Goal: Transaction & Acquisition: Purchase product/service

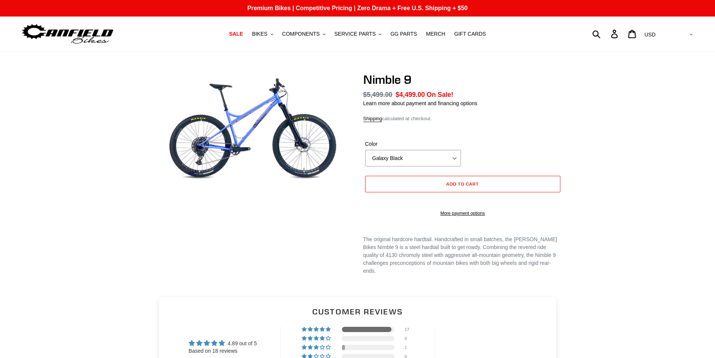
select select "highest-rating"
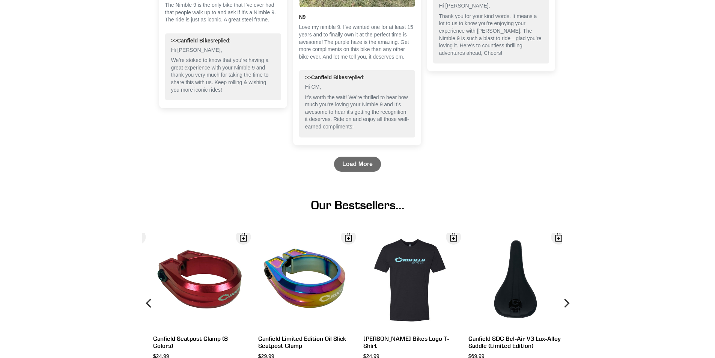
scroll to position [1141, 0]
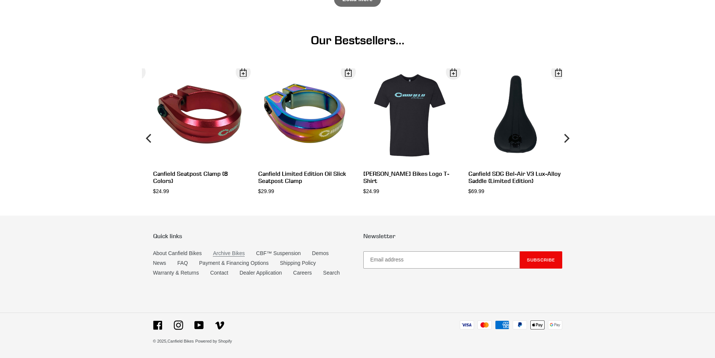
click at [226, 254] on link "Archive Bikes" at bounding box center [229, 253] width 32 height 6
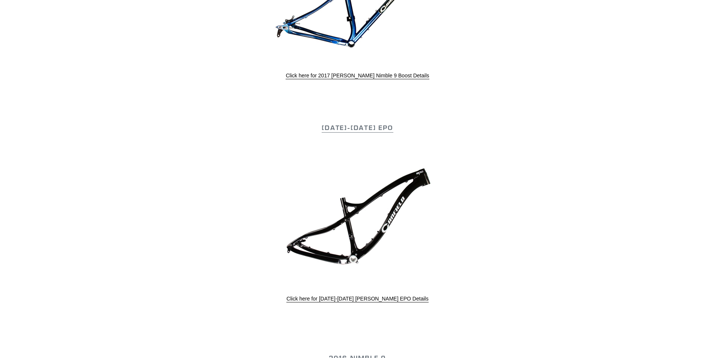
scroll to position [863, 0]
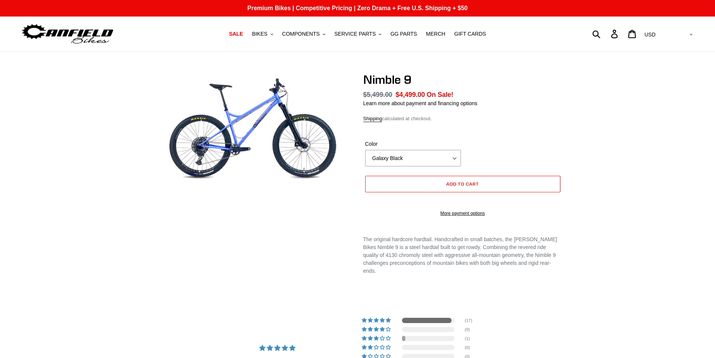
select select "highest-rating"
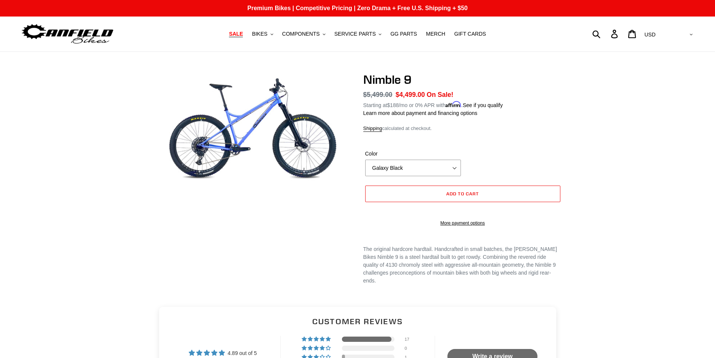
click at [243, 37] on span "SALE" at bounding box center [236, 34] width 14 height 6
click at [243, 35] on span "SALE" at bounding box center [236, 34] width 14 height 6
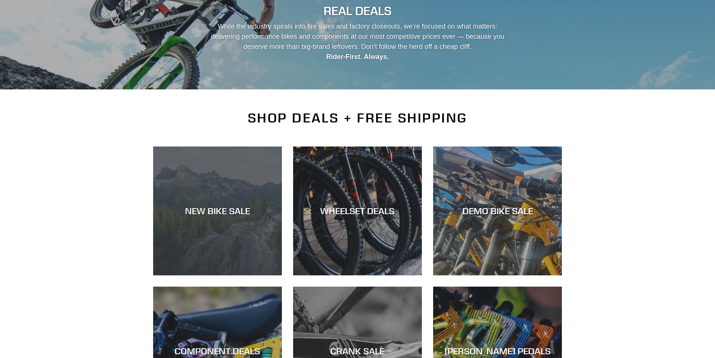
scroll to position [188, 0]
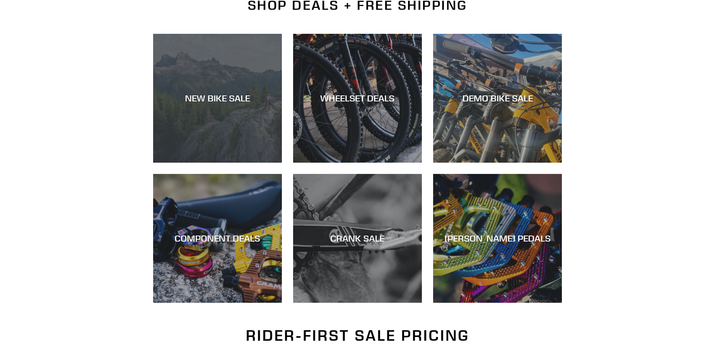
click at [223, 101] on div "NEW BIKE SALE" at bounding box center [217, 98] width 129 height 11
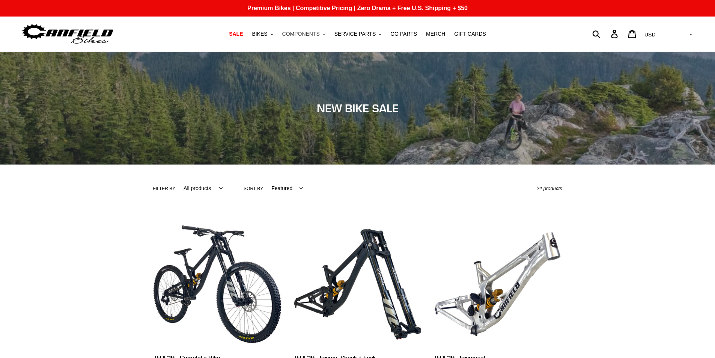
click at [303, 35] on span "COMPONENTS" at bounding box center [301, 34] width 38 height 6
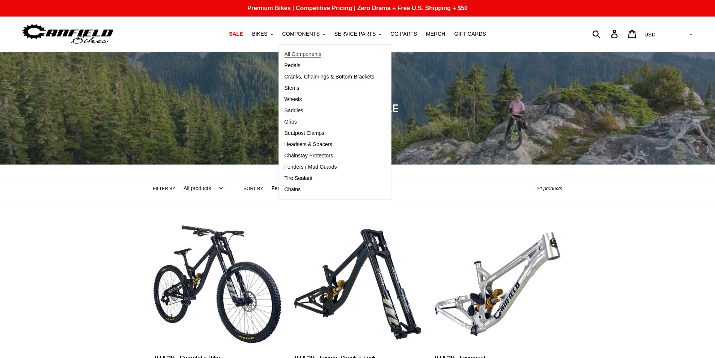
click at [314, 54] on span "All Components" at bounding box center [302, 54] width 37 height 6
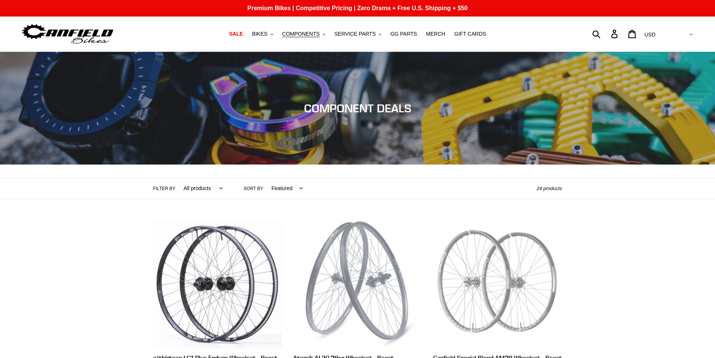
click at [292, 187] on select "Featured Best selling Alphabetically, A-Z Alphabetically, Z-A Price, low to hig…" at bounding box center [285, 188] width 41 height 21
select select "price-descending"
click at [265, 178] on select "Featured Best selling Alphabetically, A-Z Alphabetically, Z-A Price, low to hig…" at bounding box center [285, 188] width 41 height 21
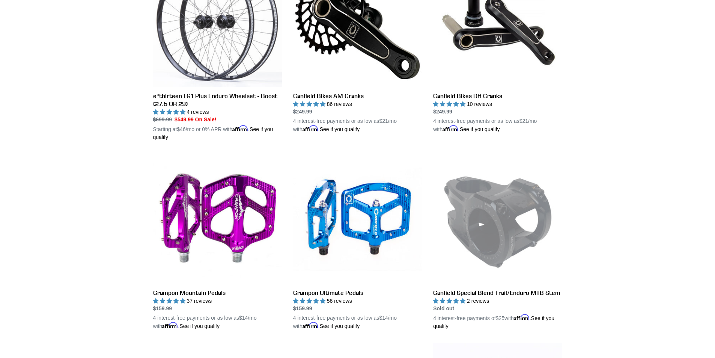
scroll to position [113, 0]
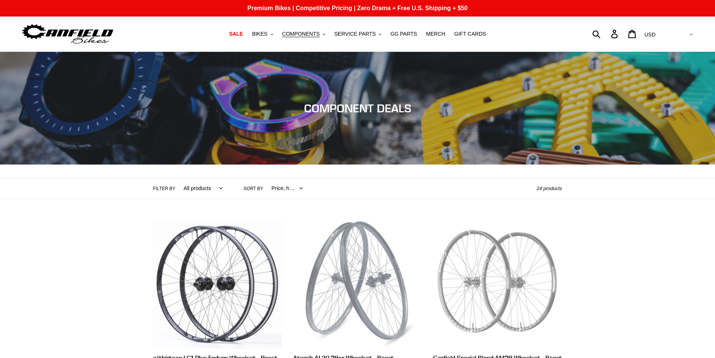
select select "price-descending"
click at [266, 33] on span "BIKES" at bounding box center [259, 34] width 15 height 6
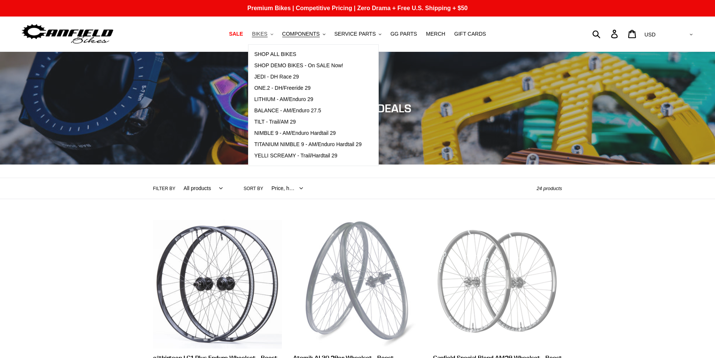
click at [266, 33] on span "BIKES" at bounding box center [259, 34] width 15 height 6
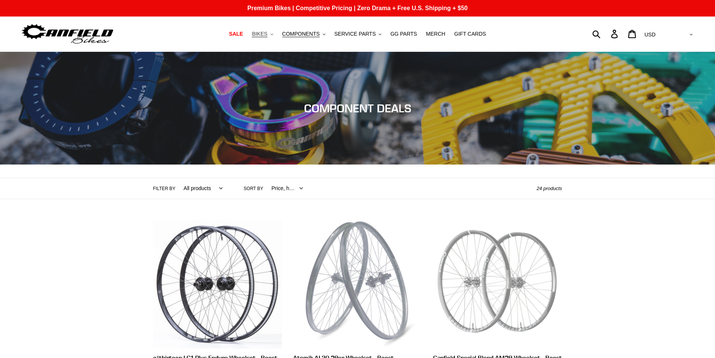
click at [266, 33] on span "BIKES" at bounding box center [259, 34] width 15 height 6
click at [273, 35] on icon ".cls-1{fill:#231f20}" at bounding box center [272, 34] width 3 height 3
click at [263, 31] on span "BIKES" at bounding box center [259, 34] width 15 height 6
click at [267, 35] on span "BIKES" at bounding box center [259, 34] width 15 height 6
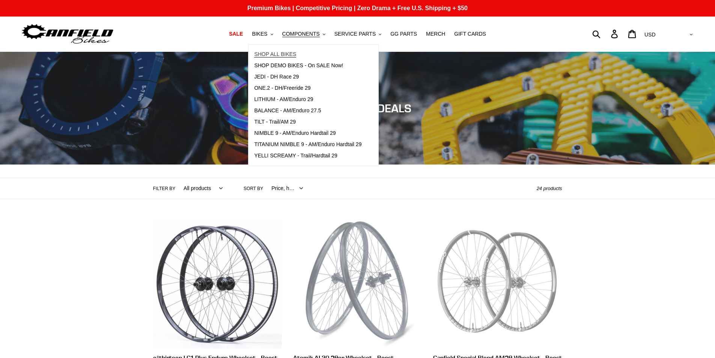
click at [284, 53] on span "SHOP ALL BIKES" at bounding box center [275, 54] width 42 height 6
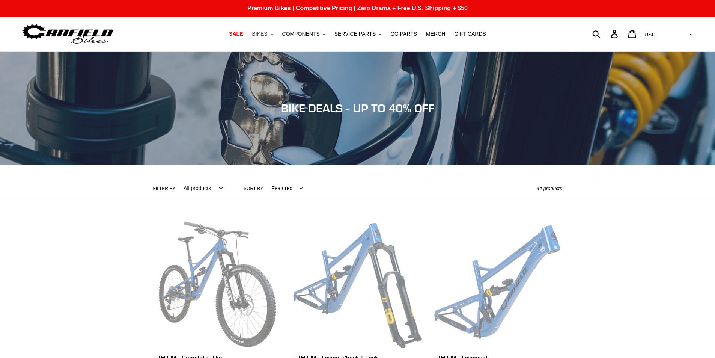
click at [267, 34] on span "BIKES" at bounding box center [259, 34] width 15 height 6
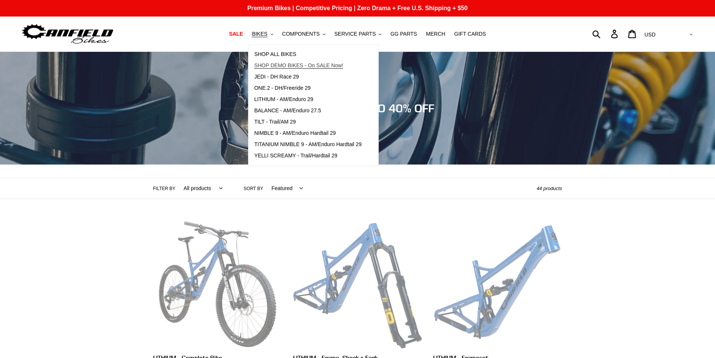
click at [307, 64] on span "SHOP DEMO BIKES - On SALE Now!" at bounding box center [298, 65] width 89 height 6
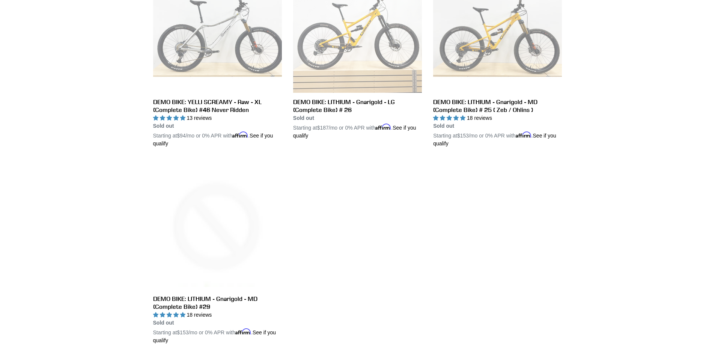
scroll to position [1201, 0]
